Goal: Register for event/course

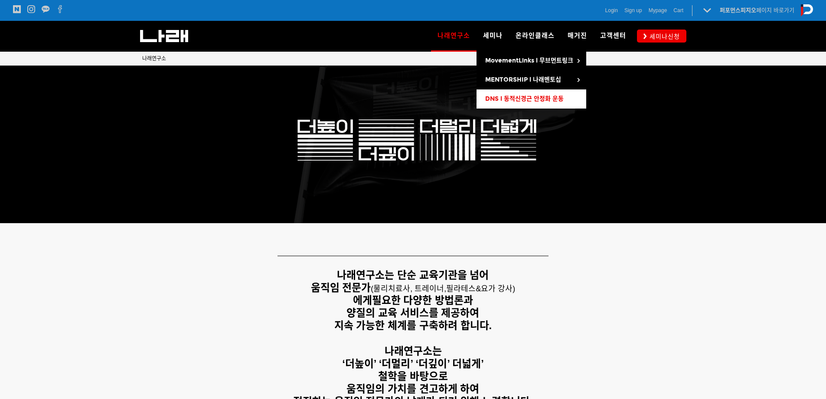
click at [507, 94] on link "DNS l 동적신경근 안정화 운동" at bounding box center [532, 98] width 110 height 19
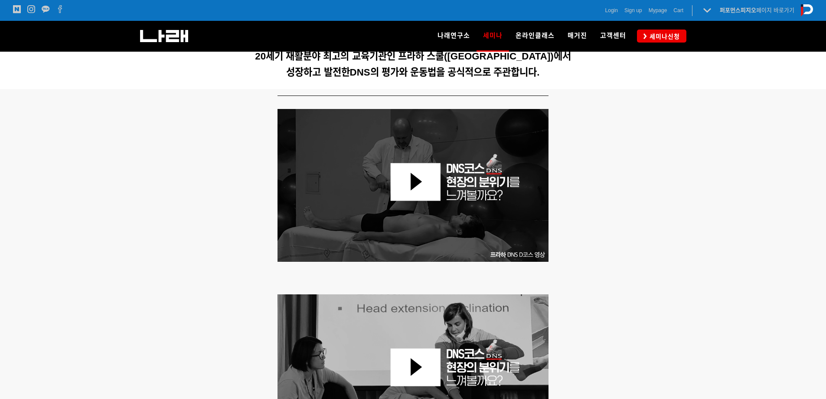
scroll to position [173, 0]
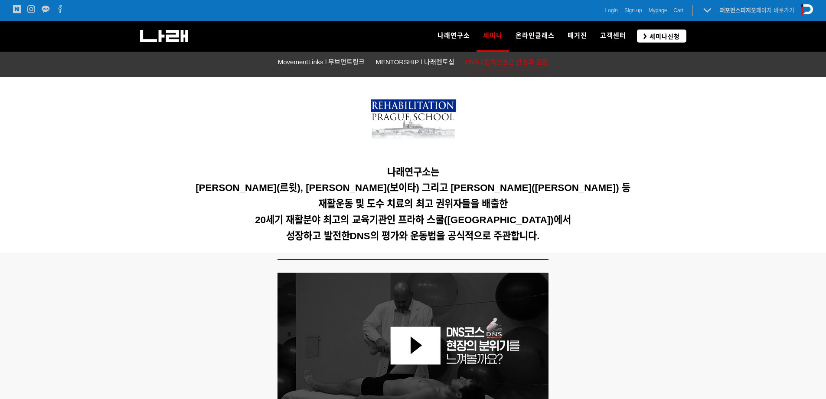
click at [651, 34] on span "세미나신청" at bounding box center [663, 36] width 33 height 9
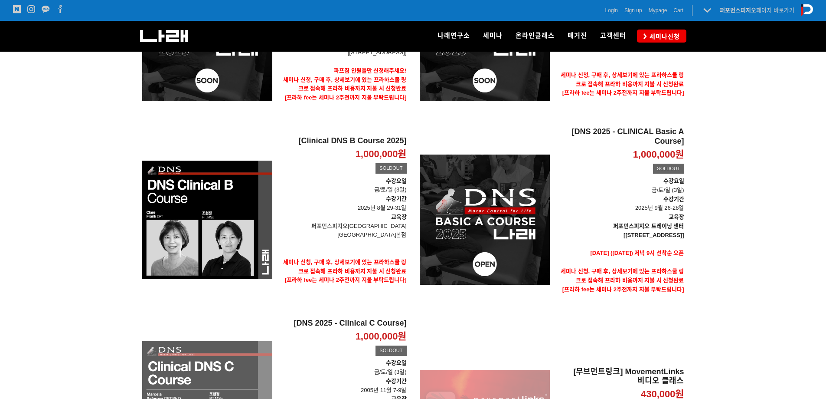
scroll to position [260, 0]
